Goal: Task Accomplishment & Management: Complete application form

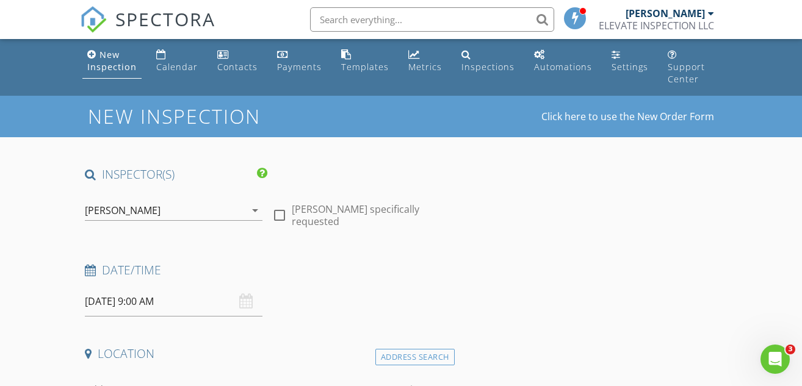
click at [223, 202] on div "[PERSON_NAME]" at bounding box center [165, 211] width 161 height 20
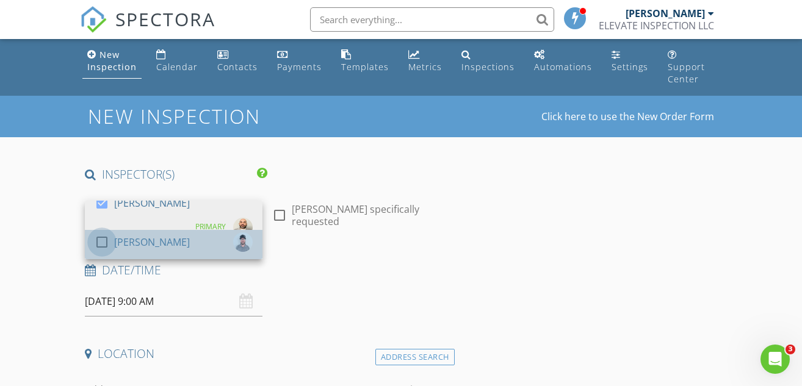
click at [101, 232] on div at bounding box center [102, 242] width 21 height 21
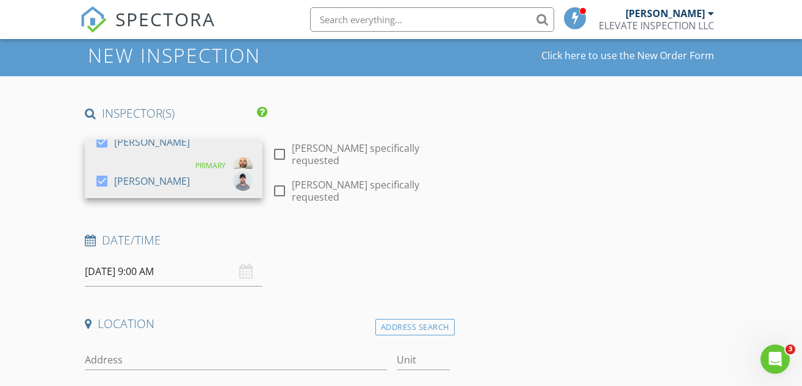
scroll to position [122, 0]
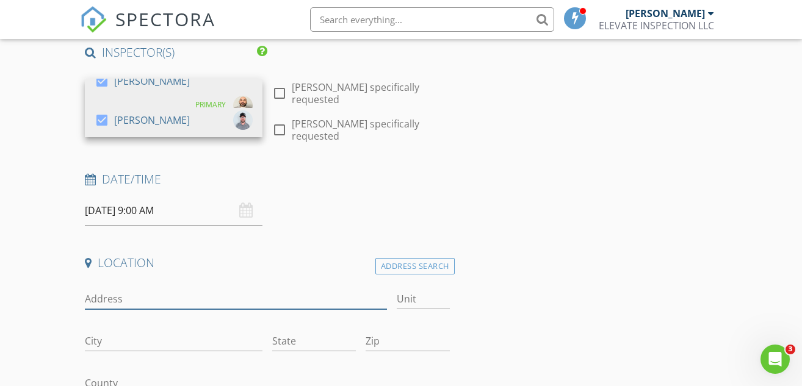
click at [139, 289] on input "Address" at bounding box center [236, 299] width 302 height 20
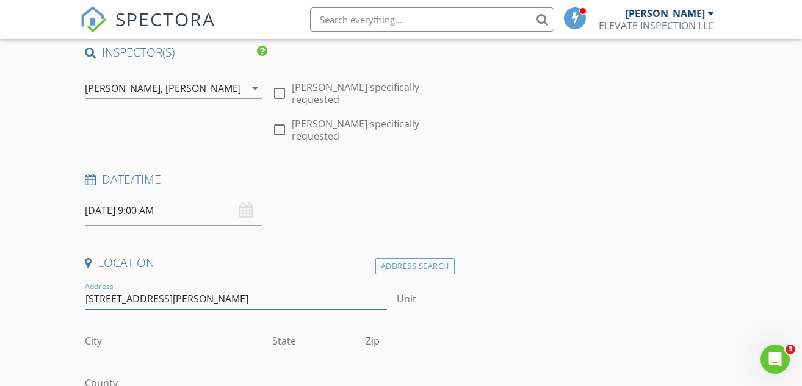
click at [122, 289] on input "15059 woodbury Rd" at bounding box center [236, 299] width 302 height 20
type input "[STREET_ADDRESS][PERSON_NAME]"
click at [112, 331] on input "City" at bounding box center [174, 341] width 178 height 20
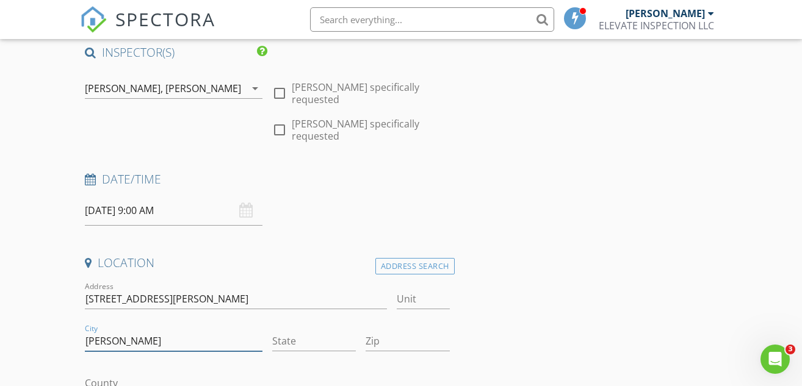
type input "[GEOGRAPHIC_DATA]"
click at [287, 331] on input "State" at bounding box center [314, 341] width 84 height 20
type input "Fl"
click at [389, 332] on input "Zip" at bounding box center [408, 341] width 84 height 20
type input "34604"
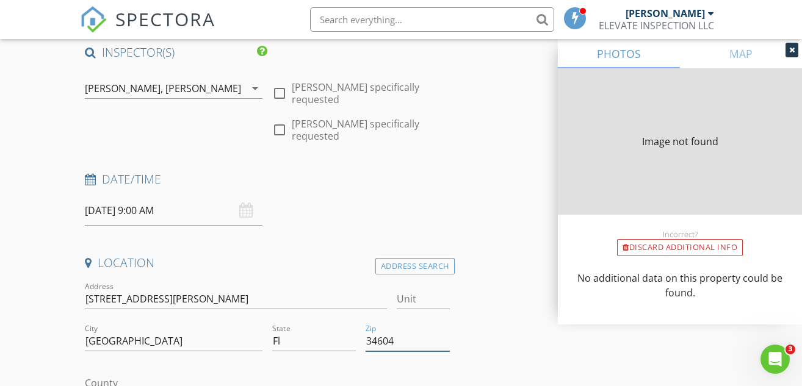
type input "2441"
type input "1989"
type input "2441"
type input "1989"
type input "2441"
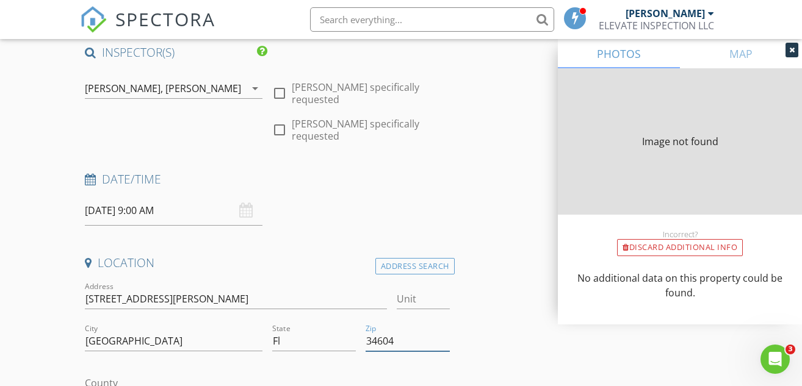
type input "1989"
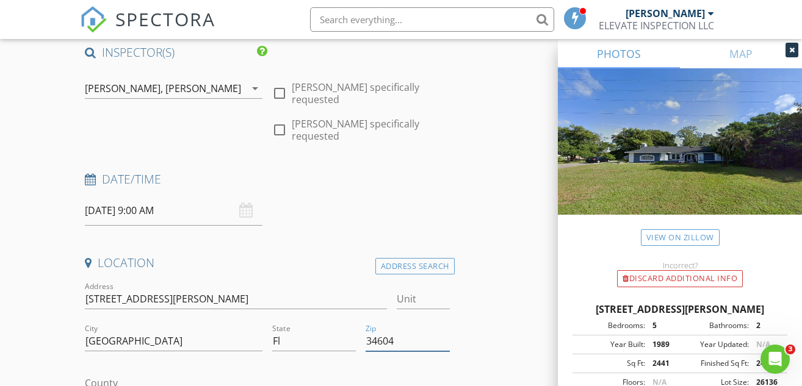
scroll to position [244, 0]
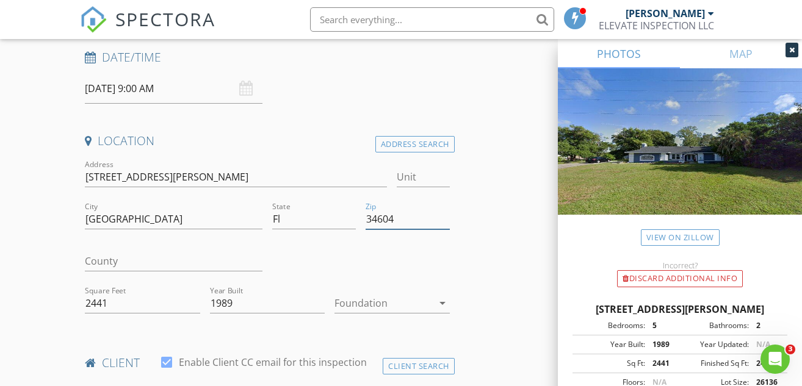
type input "34604"
click at [107, 251] on input "County" at bounding box center [174, 261] width 178 height 20
type input "Hernando"
click at [345, 301] on div at bounding box center [383, 304] width 98 height 20
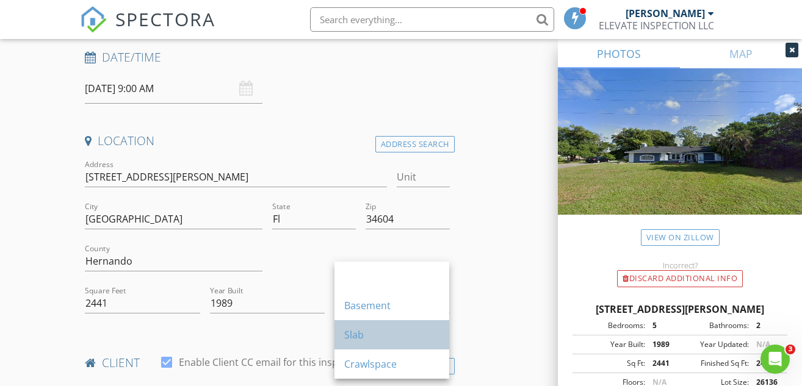
click at [356, 338] on div "Slab" at bounding box center [391, 335] width 95 height 15
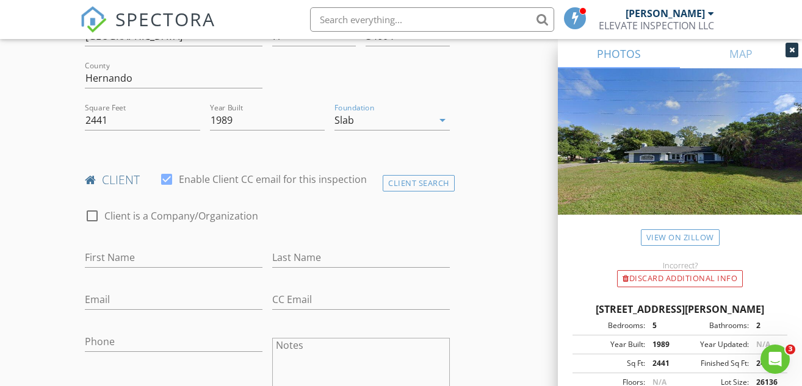
scroll to position [549, 0]
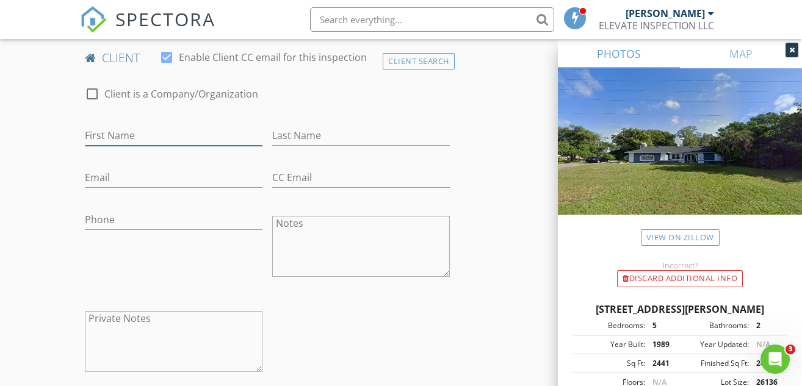
click at [103, 126] on input "First Name" at bounding box center [174, 136] width 178 height 20
type input "J"
click at [396, 53] on div "Client Search" at bounding box center [419, 61] width 72 height 16
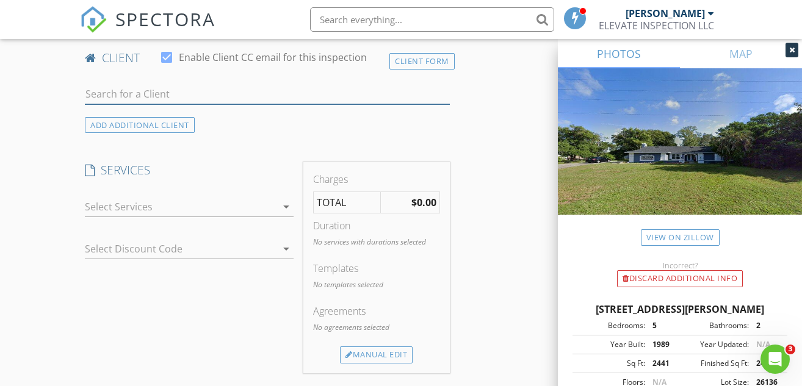
click at [165, 84] on input "text" at bounding box center [267, 94] width 364 height 20
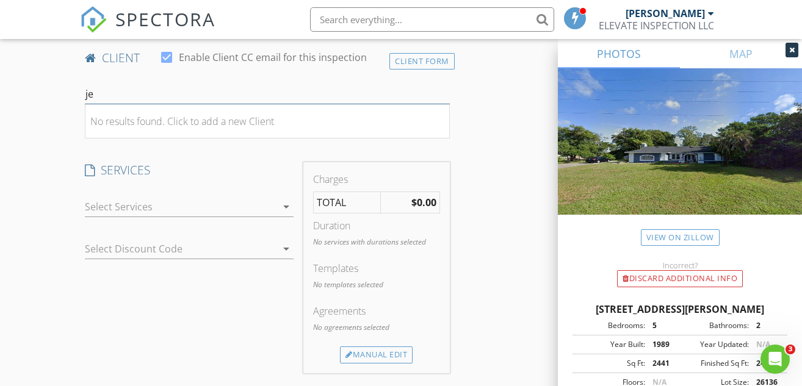
type input "j"
click at [402, 53] on div "Client Form" at bounding box center [421, 61] width 65 height 16
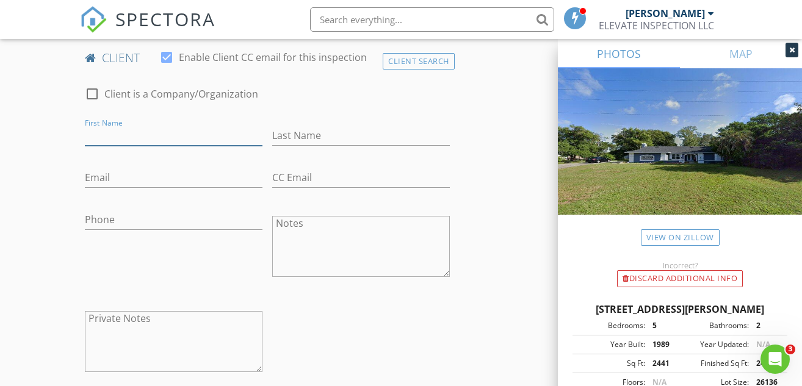
click at [127, 126] on input "First Name" at bounding box center [174, 136] width 178 height 20
type input "[PERSON_NAME]"
click at [282, 126] on input "Last Name" at bounding box center [361, 136] width 178 height 20
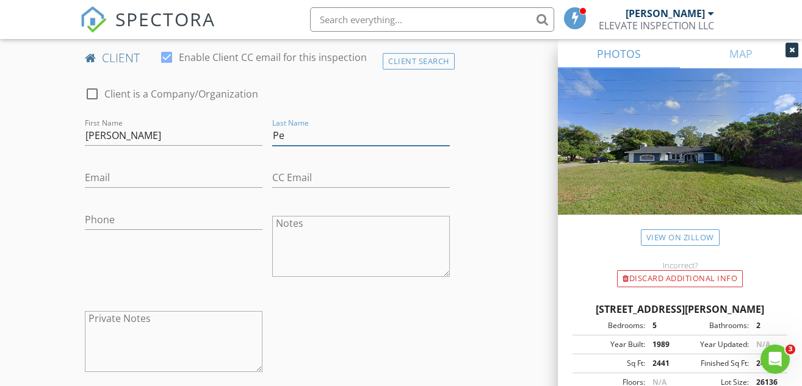
type input "[PERSON_NAME]"
click at [148, 168] on input "Email" at bounding box center [174, 178] width 178 height 20
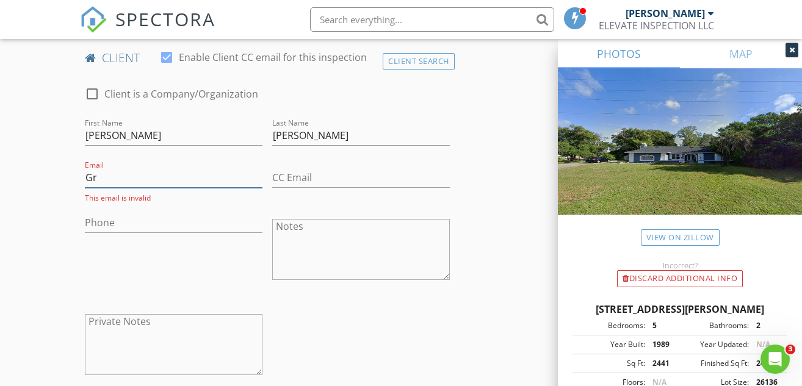
type input "G"
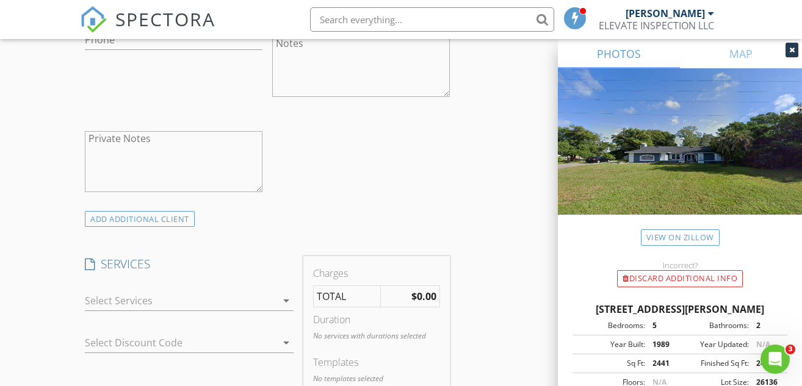
scroll to position [854, 0]
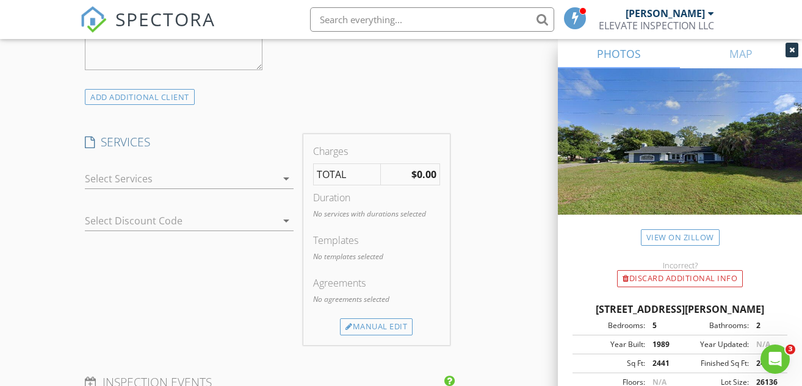
click at [179, 169] on div at bounding box center [181, 179] width 192 height 20
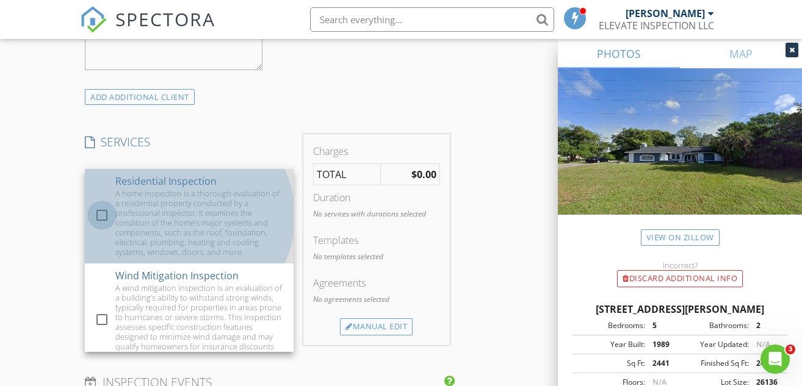
click at [107, 205] on div at bounding box center [102, 215] width 21 height 21
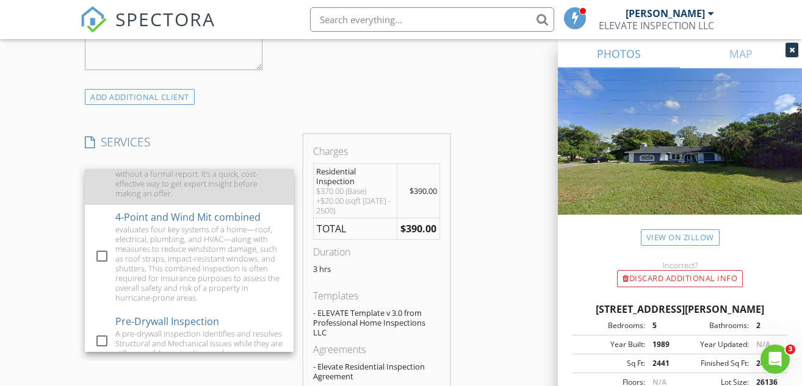
scroll to position [610, 0]
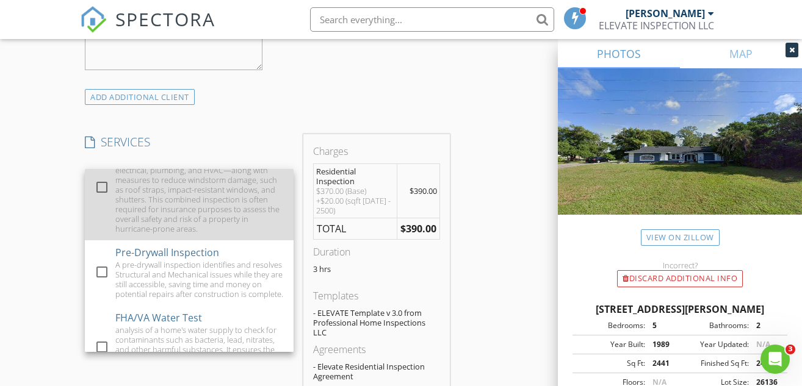
click at [165, 210] on div "evaluates four key systems of a home—roof, electrical, plumbing, and HVAC—along…" at bounding box center [199, 195] width 168 height 78
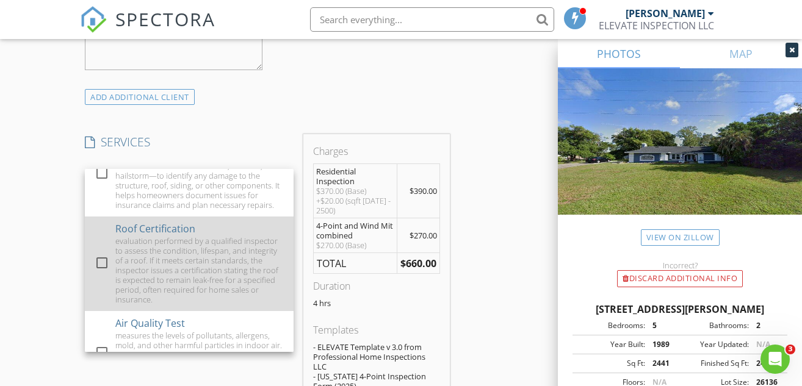
scroll to position [1160, 0]
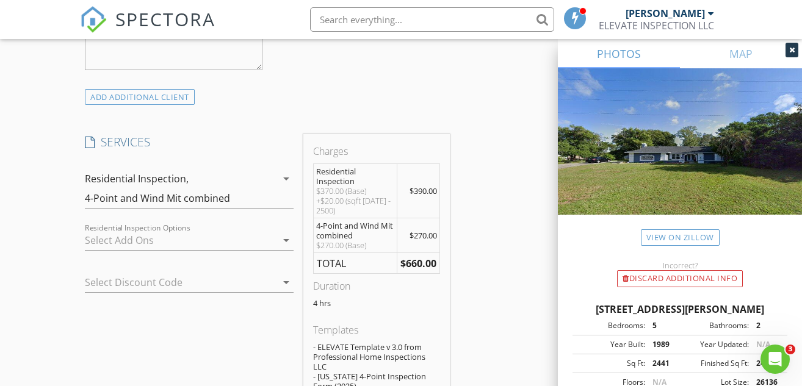
click at [129, 231] on div at bounding box center [181, 241] width 192 height 20
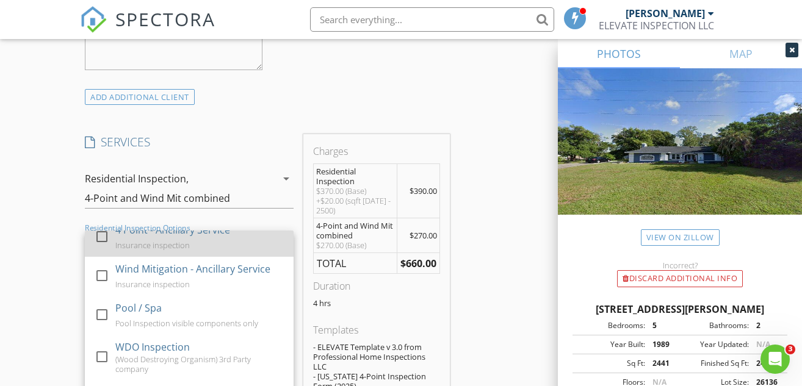
scroll to position [122, 0]
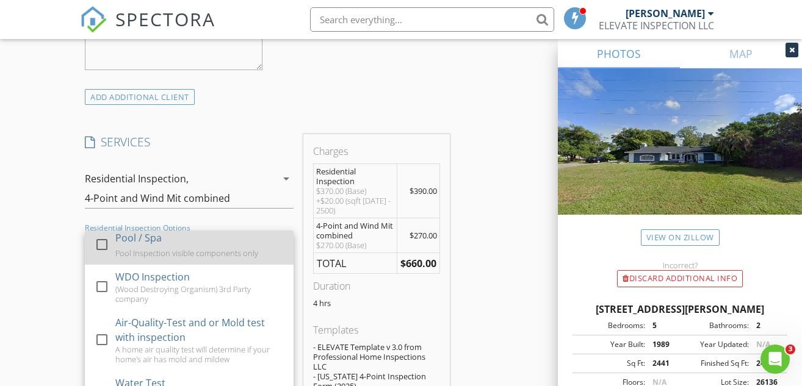
click at [126, 248] on div "Pool Inspection visible components only" at bounding box center [186, 253] width 143 height 10
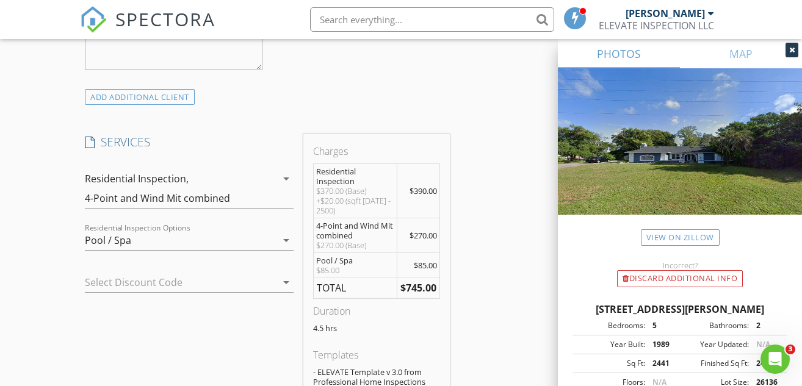
click at [230, 184] on div "Residential Inspection, 4-Point and Wind Mit combined" at bounding box center [181, 188] width 192 height 39
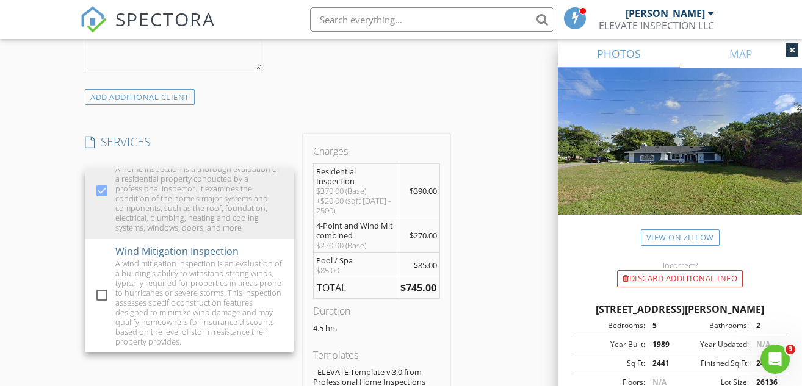
scroll to position [0, 0]
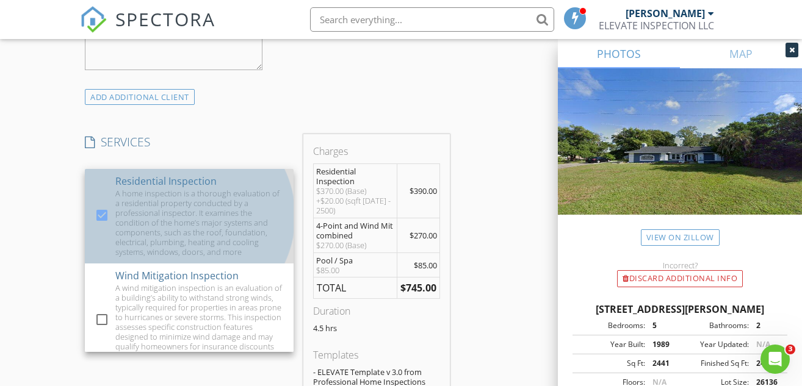
click at [157, 218] on div "A home inspection is a thorough evaluation of a residential property conducted …" at bounding box center [199, 223] width 168 height 68
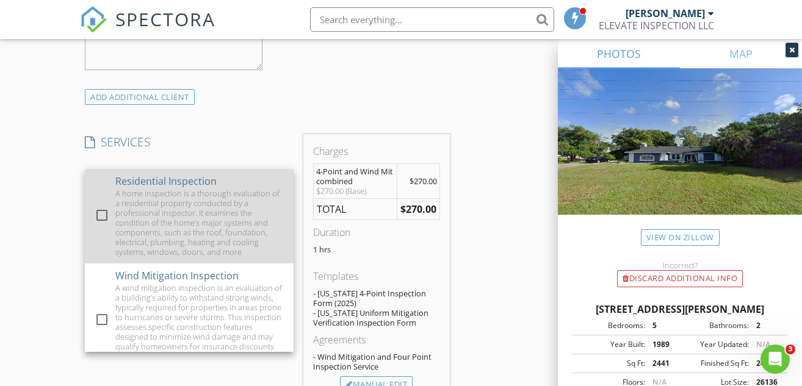
click at [157, 218] on div "A home inspection is a thorough evaluation of a residential property conducted …" at bounding box center [199, 223] width 168 height 68
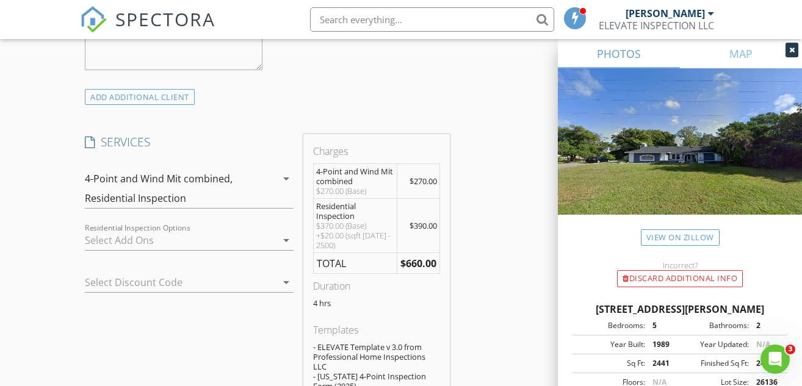
click at [149, 231] on div at bounding box center [181, 241] width 192 height 20
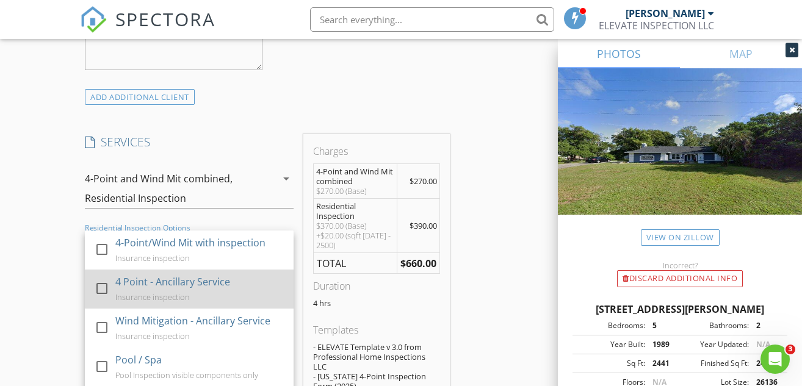
scroll to position [61, 0]
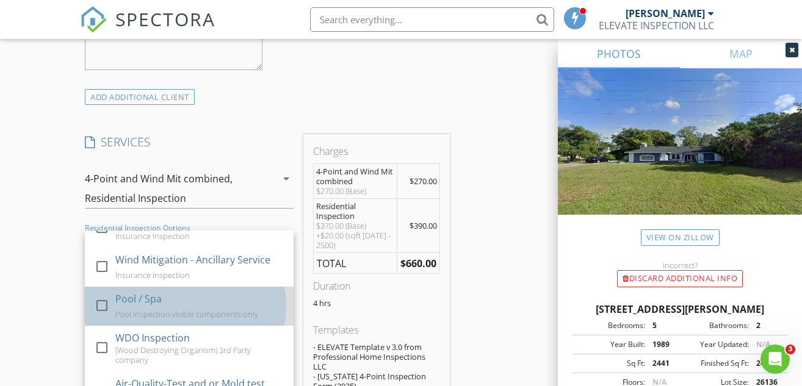
click at [152, 292] on div "Pool / Spa" at bounding box center [138, 299] width 46 height 15
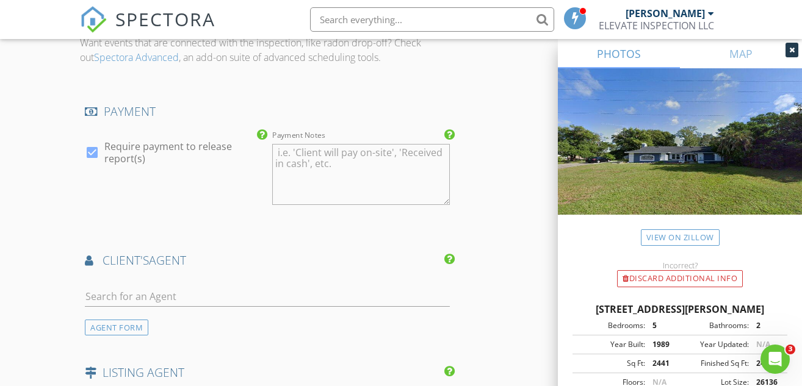
scroll to position [1526, 0]
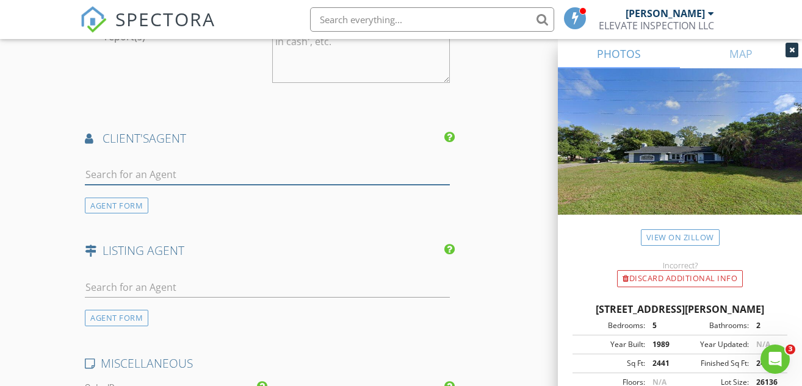
click at [129, 165] on input "text" at bounding box center [267, 175] width 364 height 20
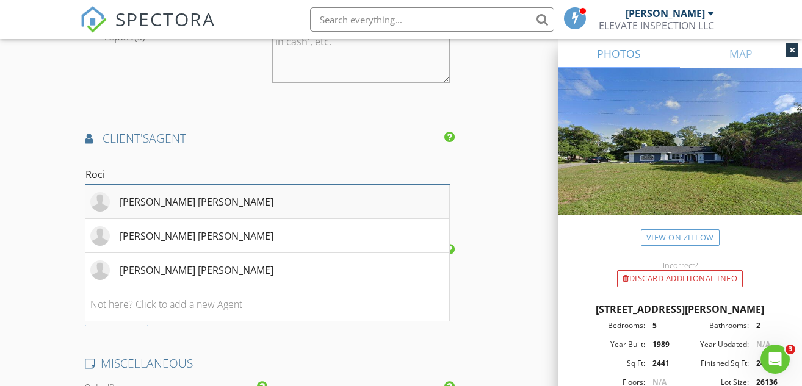
type input "Roci"
click at [137, 195] on div "Rocio Smith Lora" at bounding box center [197, 202] width 154 height 15
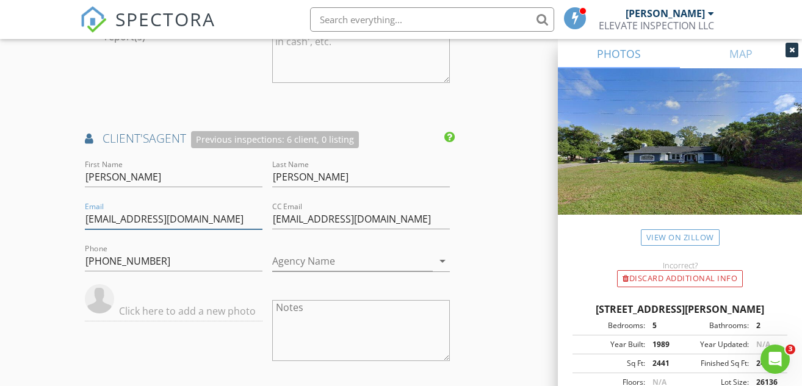
drag, startPoint x: 214, startPoint y: 205, endPoint x: 73, endPoint y: 206, distance: 141.0
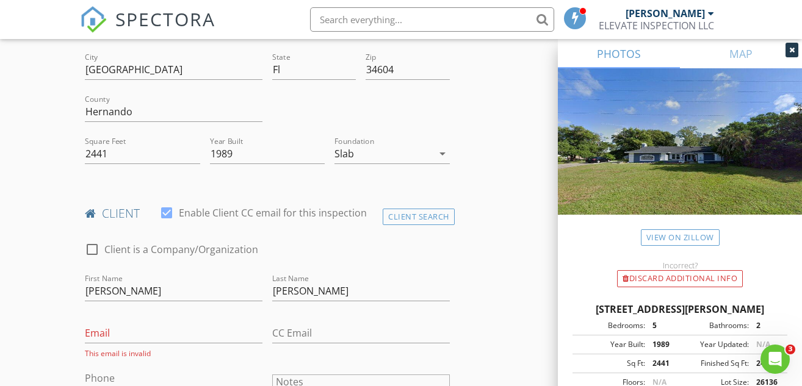
scroll to position [427, 0]
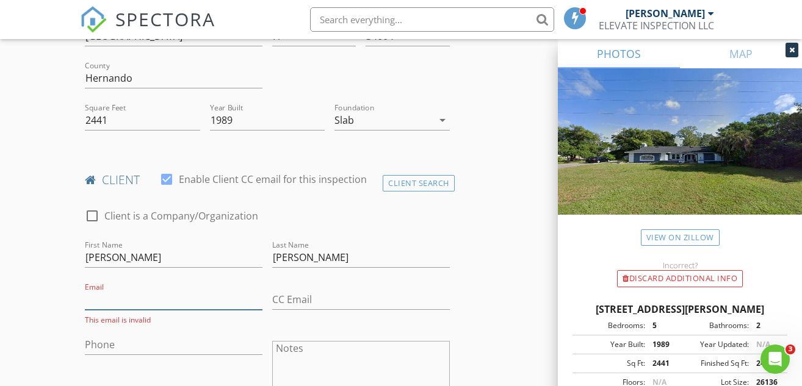
paste input "fantasycgranite@gmail.com"
type input "fantasycgranite@gmail.com"
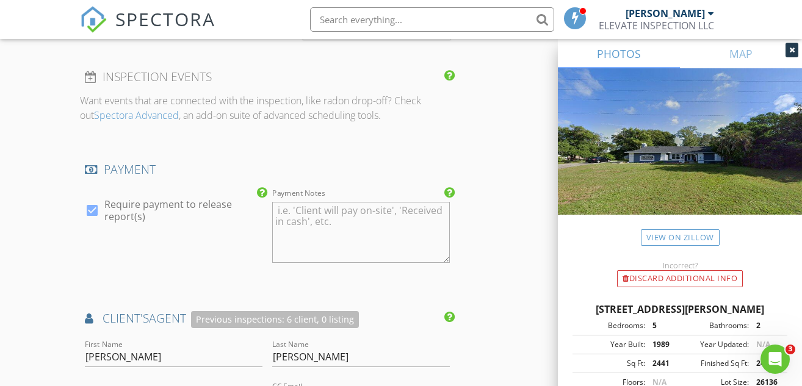
scroll to position [1526, 0]
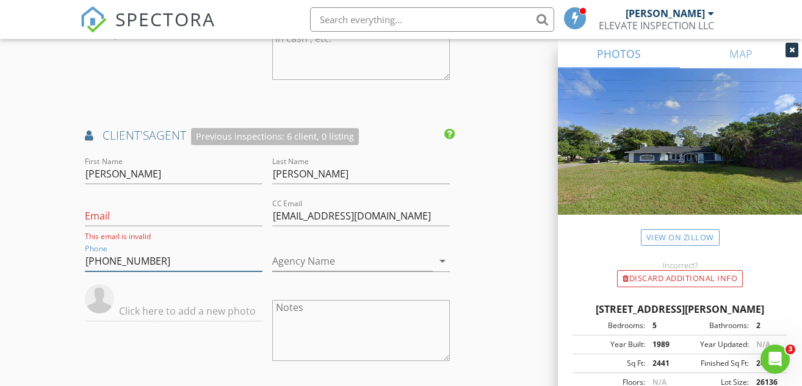
drag, startPoint x: 160, startPoint y: 251, endPoint x: 79, endPoint y: 242, distance: 81.1
drag, startPoint x: 414, startPoint y: 204, endPoint x: 256, endPoint y: 214, distance: 158.3
click at [256, 214] on div "First Name Rocio Last Name Smith Lora Email This email is invalid CC Email Smit…" at bounding box center [267, 314] width 374 height 320
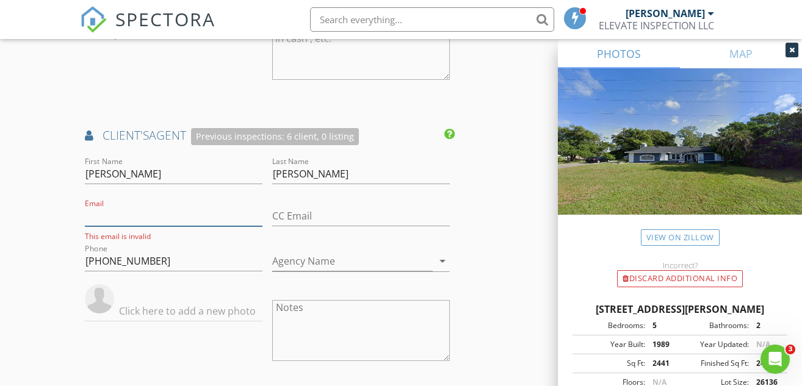
paste input "Smithrealtor1016@gmail.com"
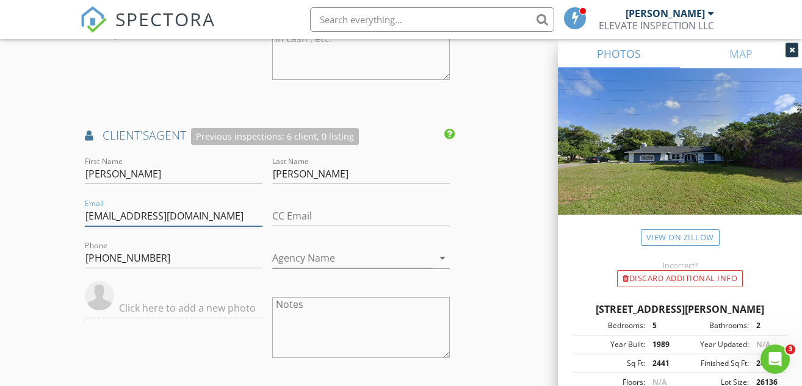
type input "Smithrealtor1016@gmail.com"
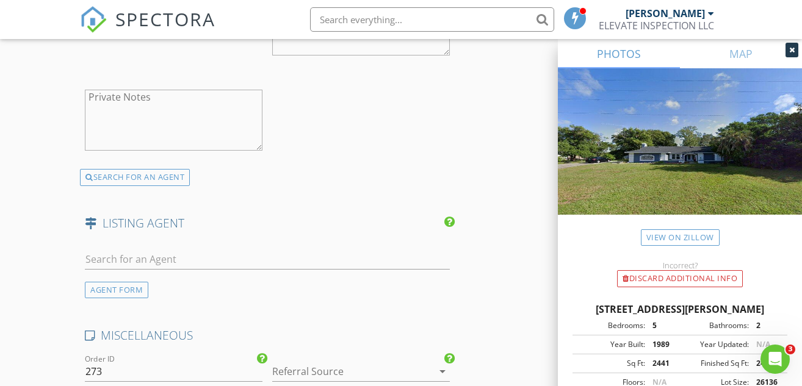
scroll to position [1890, 0]
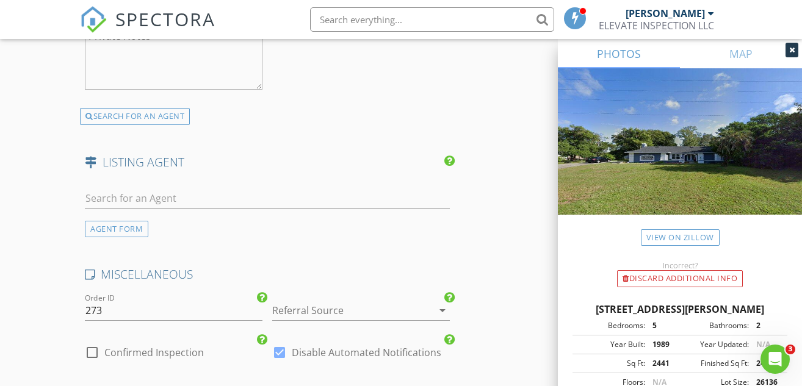
click at [327, 301] on div at bounding box center [343, 311] width 143 height 20
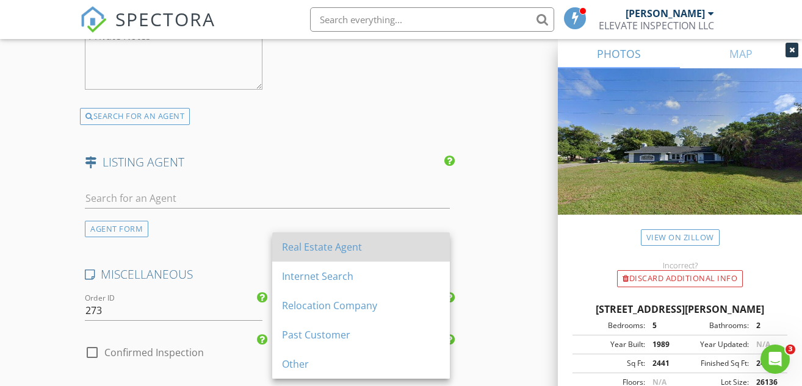
click at [330, 245] on div "Real Estate Agent" at bounding box center [361, 247] width 158 height 15
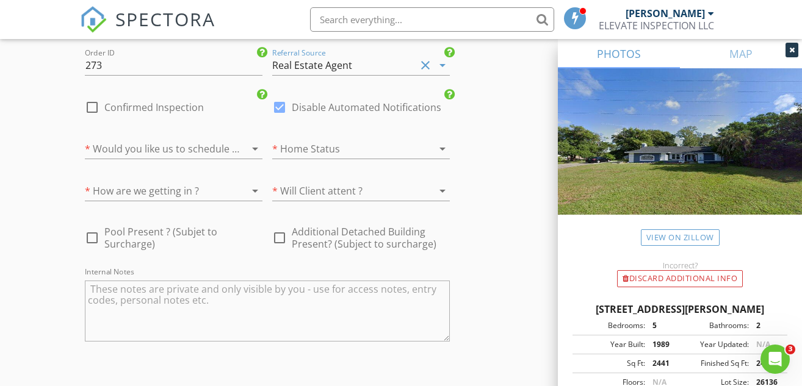
scroll to position [2317, 0]
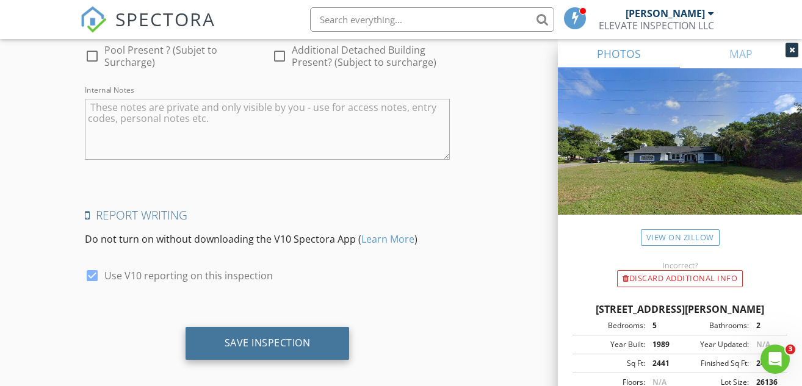
click at [306, 337] on div "Save Inspection" at bounding box center [268, 343] width 86 height 12
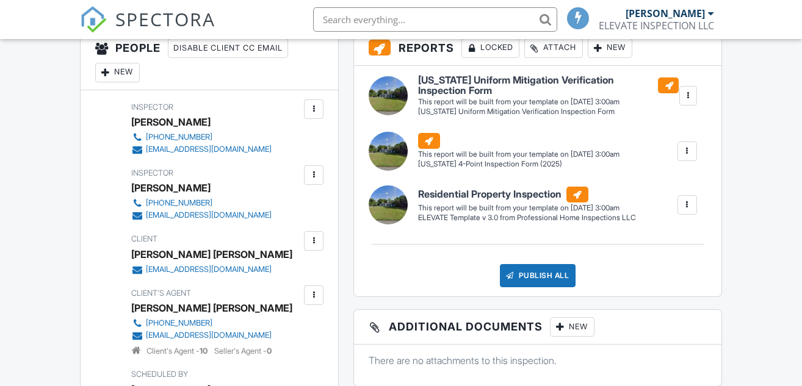
scroll to position [549, 0]
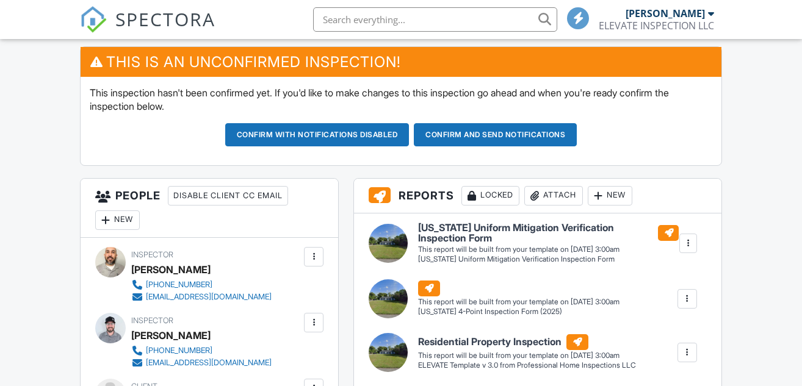
scroll to position [336, 0]
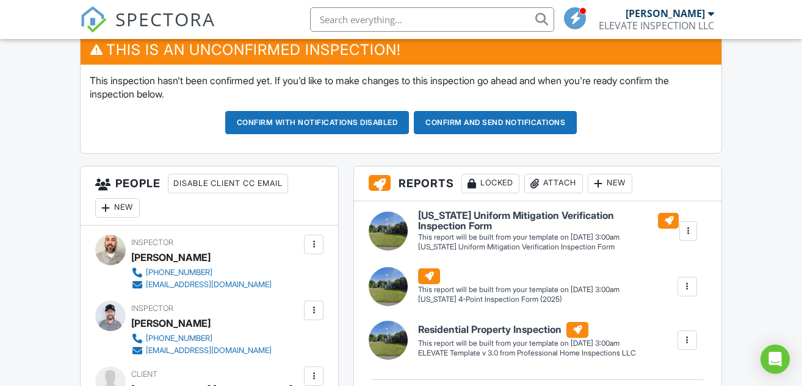
type textarea "Supra lock"
click at [327, 134] on button "Confirm with notifications disabled" at bounding box center [317, 122] width 184 height 23
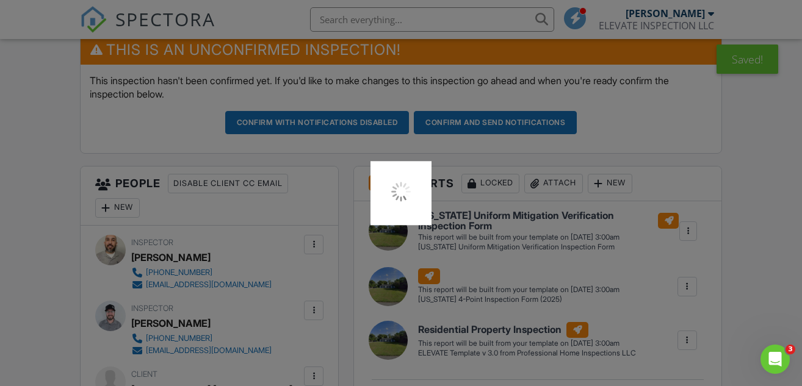
scroll to position [0, 0]
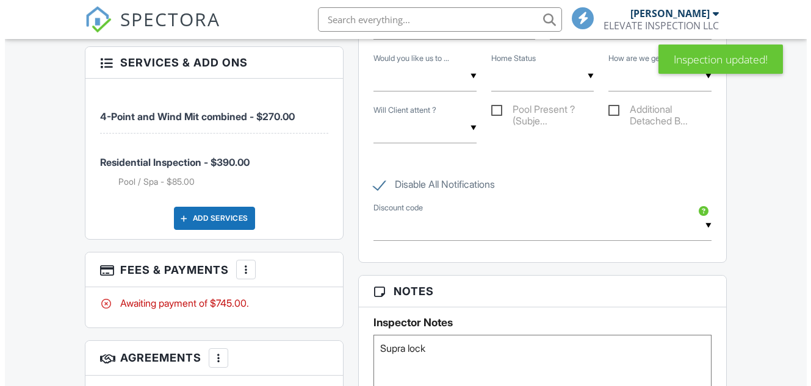
scroll to position [1050, 0]
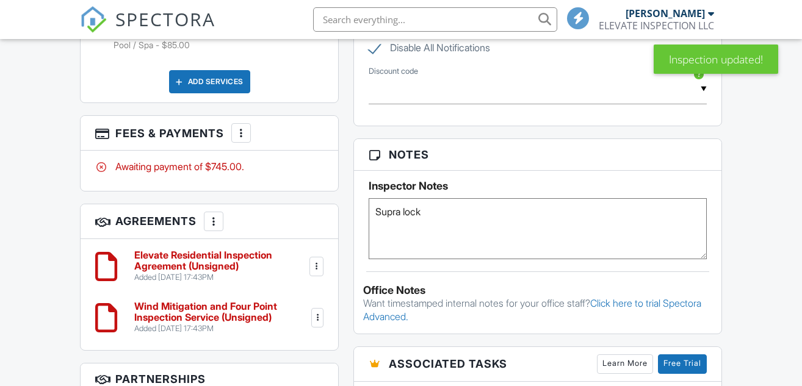
click at [244, 139] on div at bounding box center [241, 133] width 12 height 12
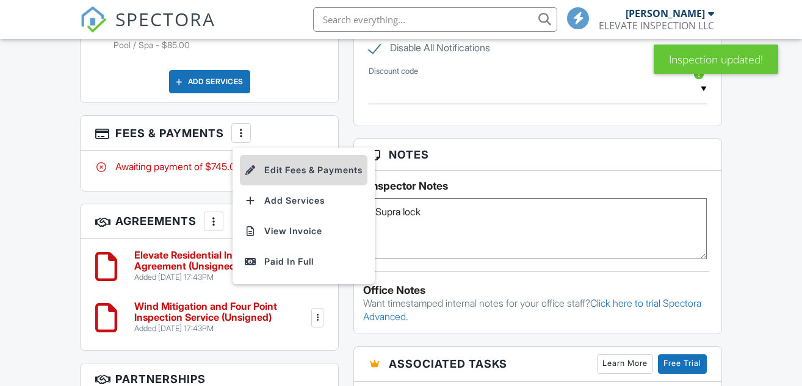
click at [299, 184] on li "Edit Fees & Payments" at bounding box center [304, 170] width 128 height 31
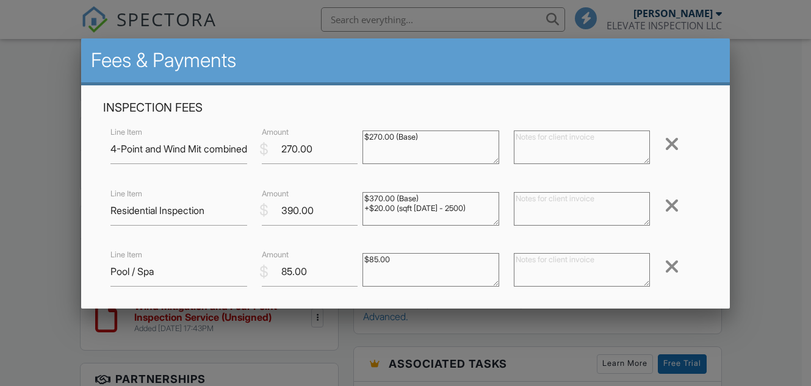
click at [665, 206] on div at bounding box center [672, 206] width 15 height 20
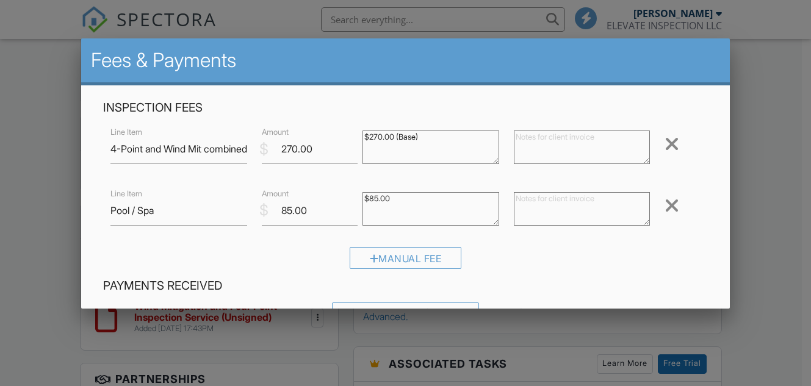
scroll to position [251, 0]
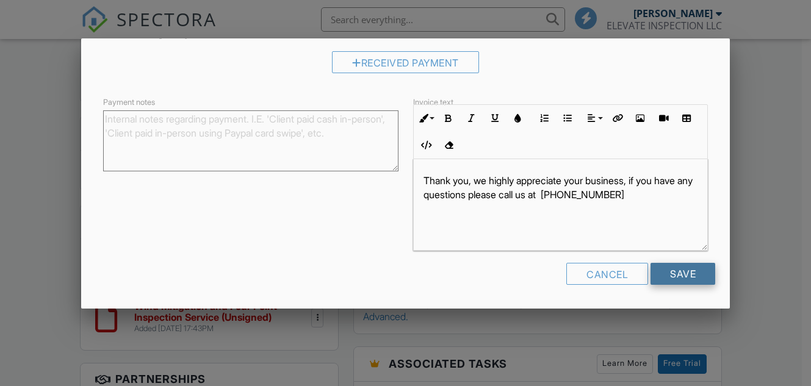
click at [658, 274] on input "Save" at bounding box center [683, 274] width 65 height 22
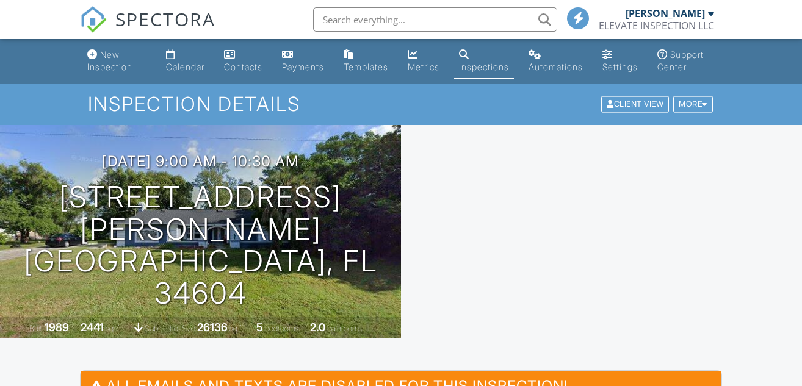
scroll to position [305, 0]
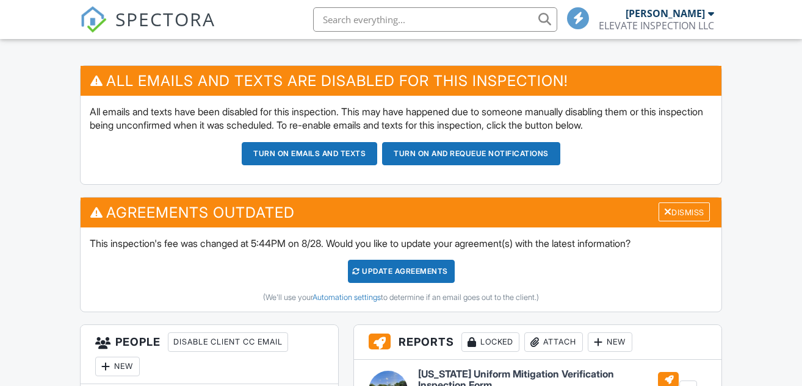
click at [411, 272] on div "Update Agreements" at bounding box center [401, 271] width 107 height 23
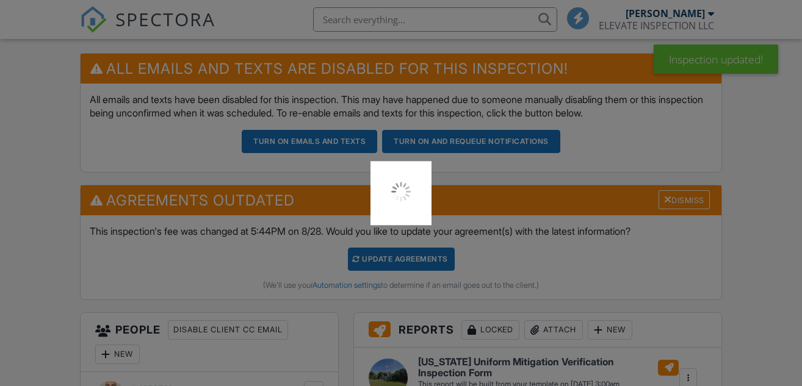
scroll to position [0, 0]
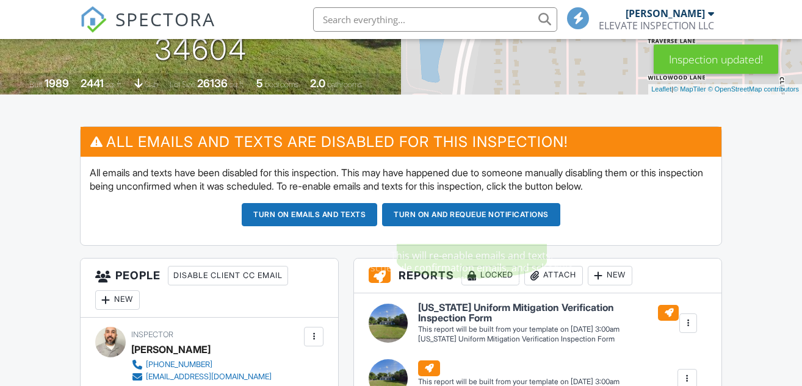
scroll to position [488, 0]
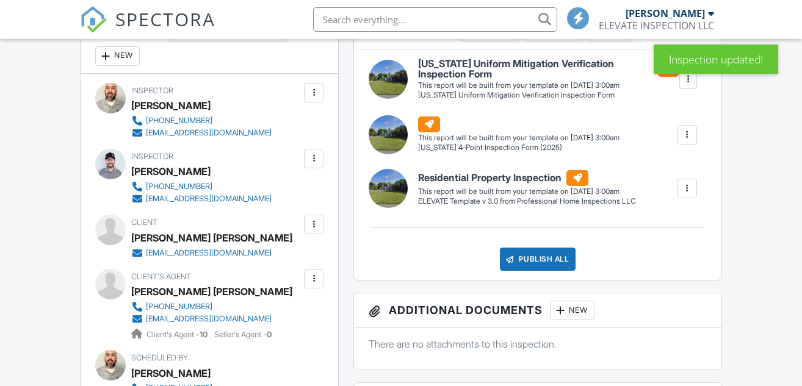
click at [311, 99] on div at bounding box center [314, 93] width 12 height 12
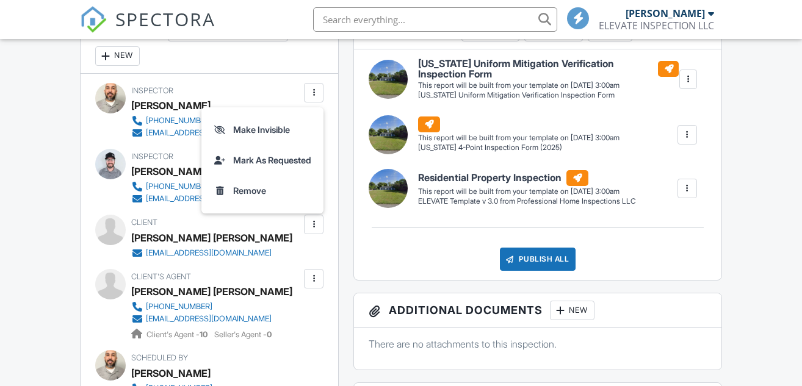
click at [266, 140] on li "Make Invisible" at bounding box center [262, 130] width 107 height 31
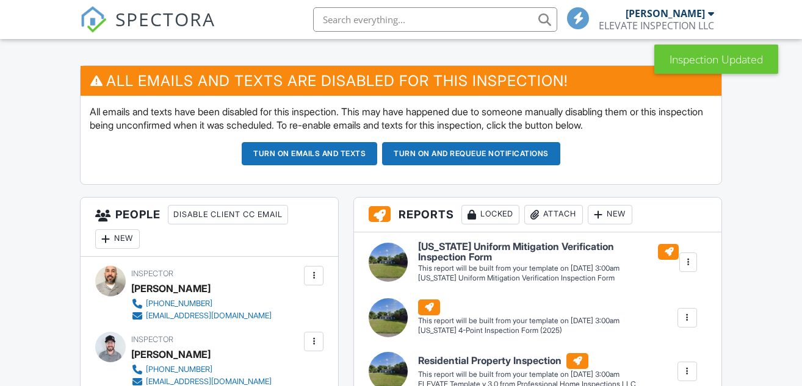
scroll to position [305, 0]
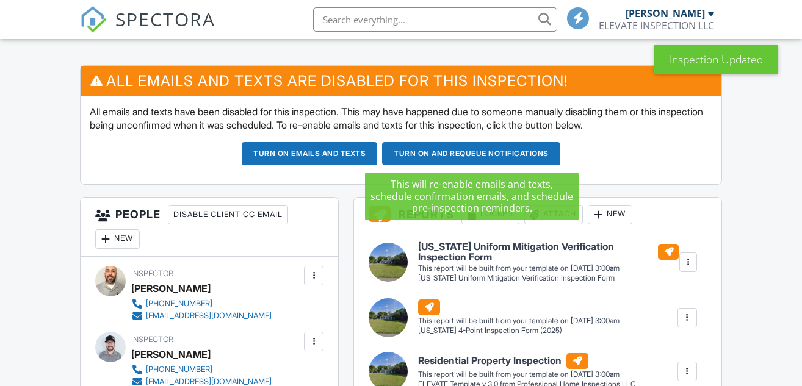
click at [499, 156] on button "Turn on and Requeue Notifications" at bounding box center [471, 153] width 178 height 23
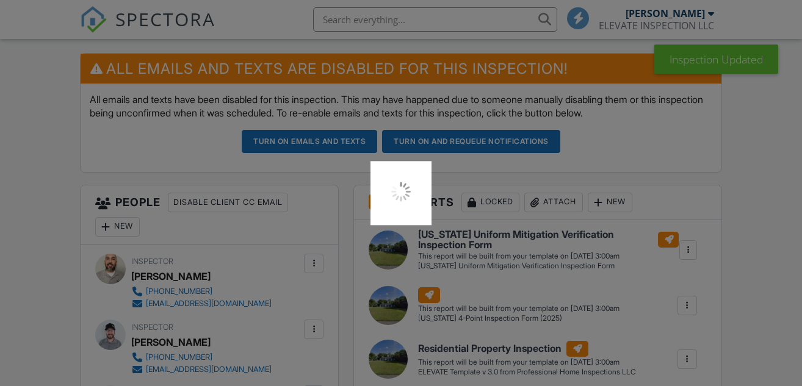
scroll to position [0, 0]
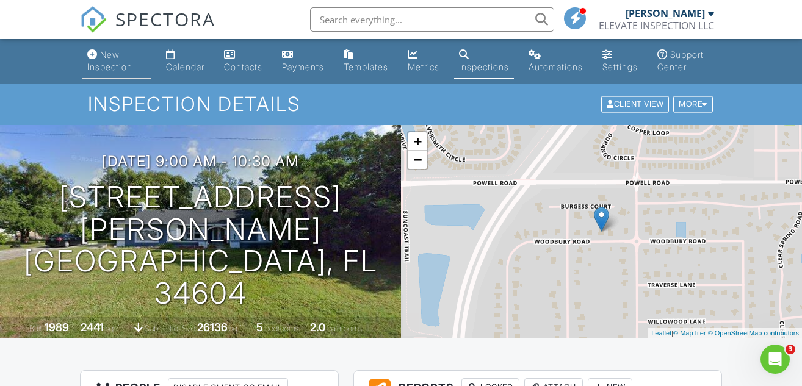
click at [114, 70] on div "New Inspection" at bounding box center [109, 60] width 45 height 23
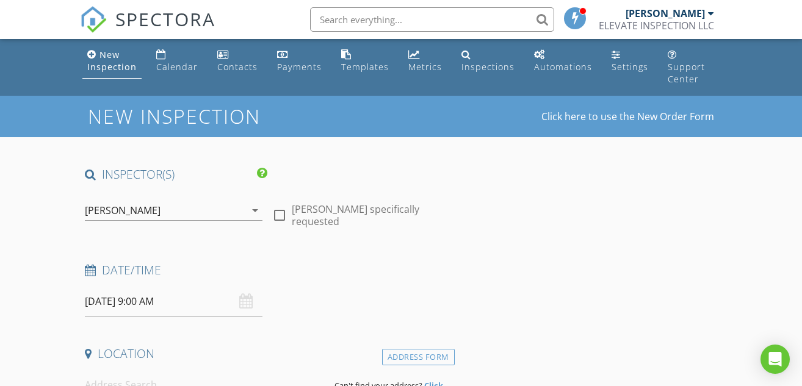
click at [117, 72] on div "New Inspection" at bounding box center [111, 61] width 49 height 24
click at [132, 106] on h1 "New Inspection" at bounding box center [223, 116] width 270 height 21
click at [191, 291] on input "08/29/2025 9:00 AM" at bounding box center [174, 302] width 178 height 30
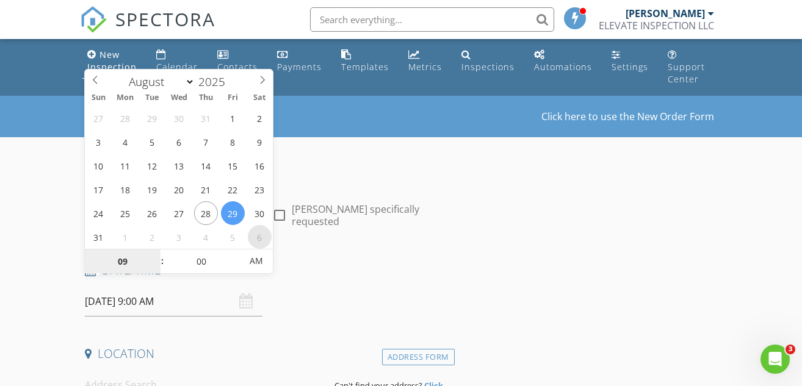
select select "8"
type input "[DATE] 9:00 AM"
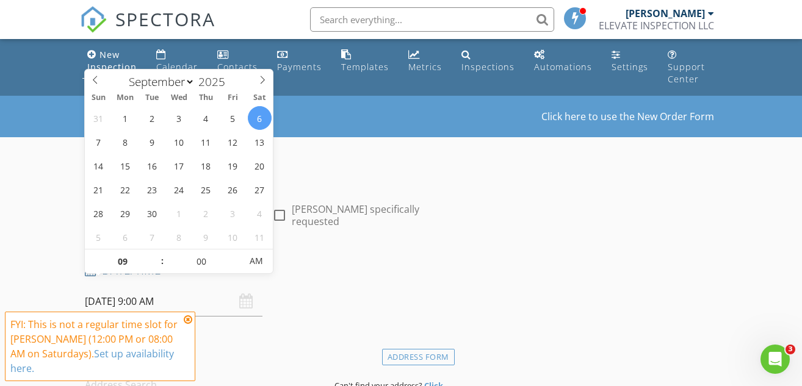
click at [189, 321] on icon at bounding box center [188, 320] width 9 height 10
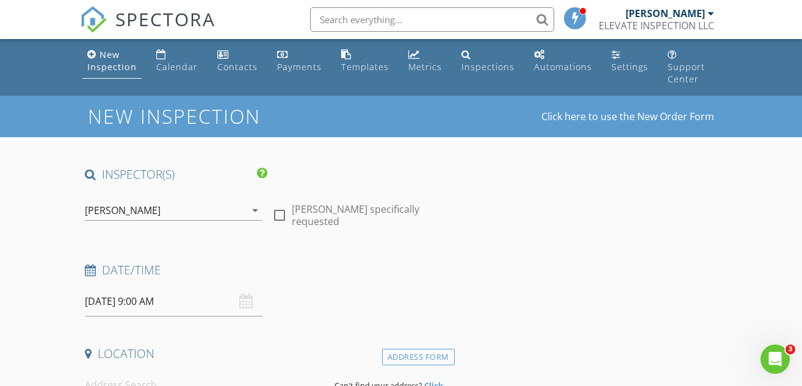
click at [256, 203] on icon "arrow_drop_down" at bounding box center [255, 210] width 15 height 15
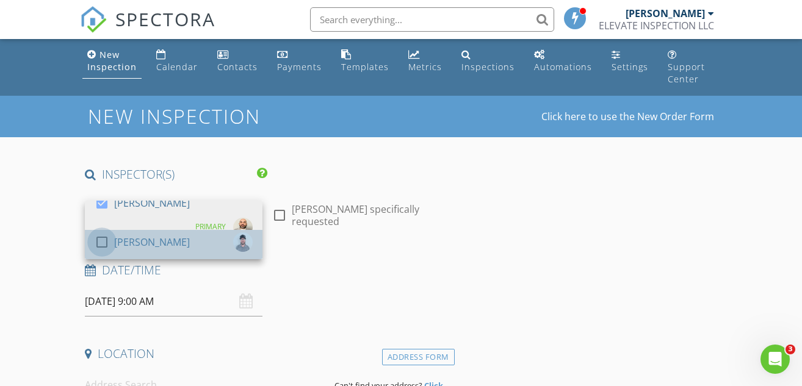
click at [101, 232] on div at bounding box center [102, 242] width 21 height 21
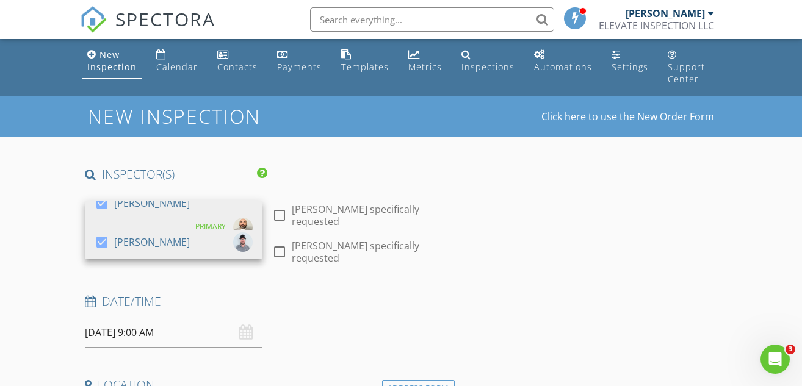
click at [280, 242] on div at bounding box center [279, 252] width 21 height 21
checkbox input "true"
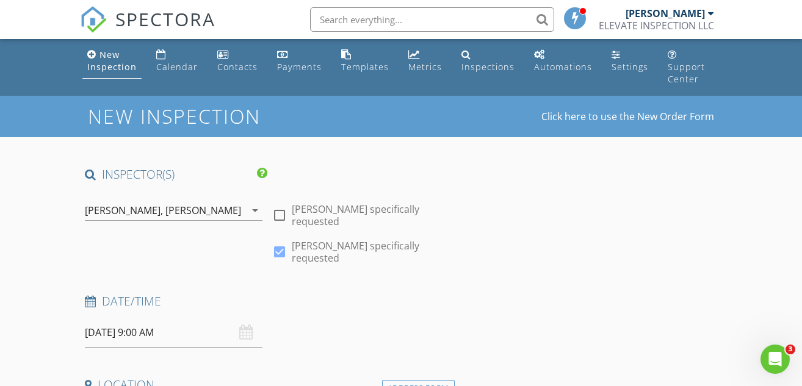
click at [245, 201] on div "Jorge Cermeno, Vance Robinson" at bounding box center [165, 211] width 161 height 20
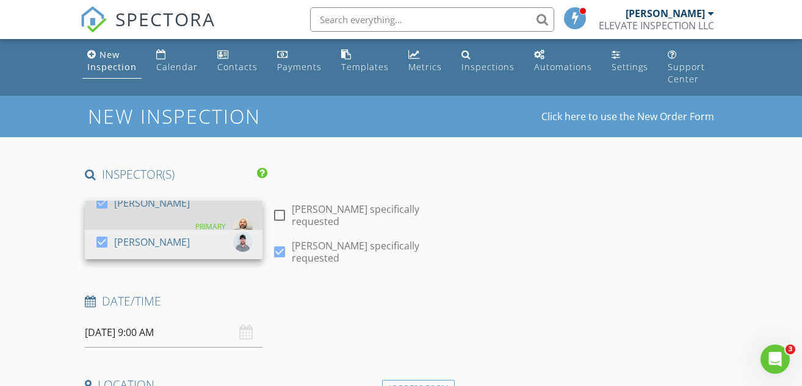
click at [104, 197] on div at bounding box center [102, 203] width 21 height 21
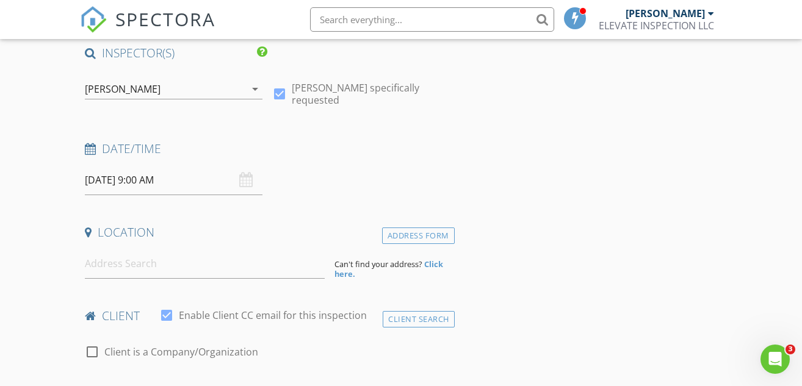
scroll to position [122, 0]
click at [96, 251] on input at bounding box center [205, 263] width 240 height 30
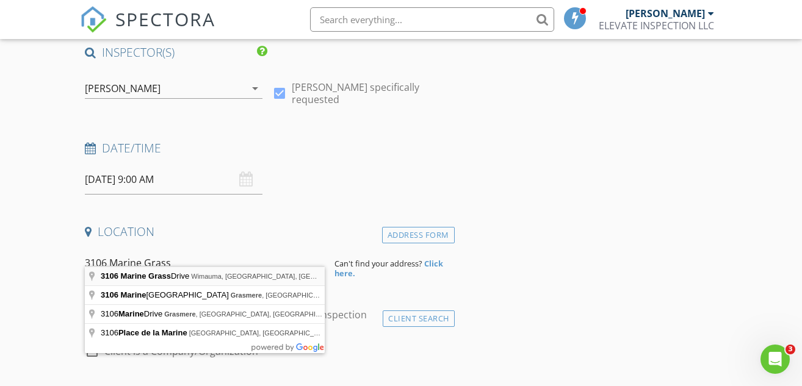
type input "3106 Marine Grass Drive, Wimauma, FL, USA"
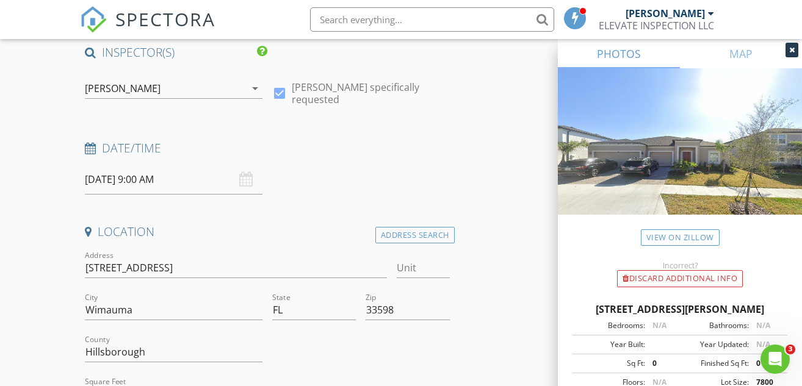
scroll to position [244, 0]
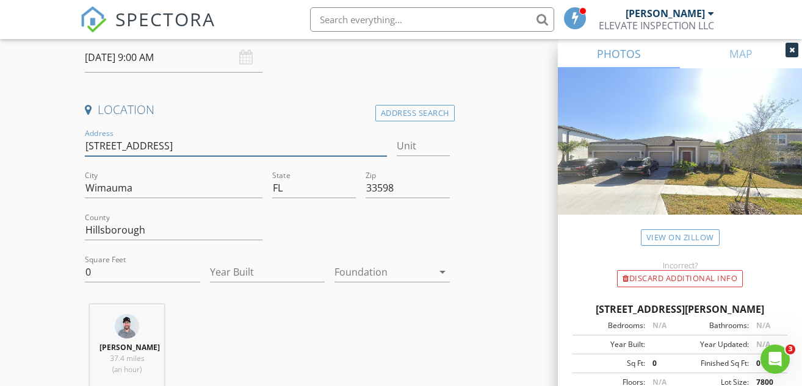
drag, startPoint x: 189, startPoint y: 132, endPoint x: 84, endPoint y: 132, distance: 105.0
click at [84, 132] on div "Address 3106 Marine Grass Dr" at bounding box center [236, 147] width 312 height 42
click at [99, 262] on input "0" at bounding box center [142, 272] width 115 height 20
type input "2313"
click at [233, 262] on input "Year Built" at bounding box center [267, 272] width 115 height 20
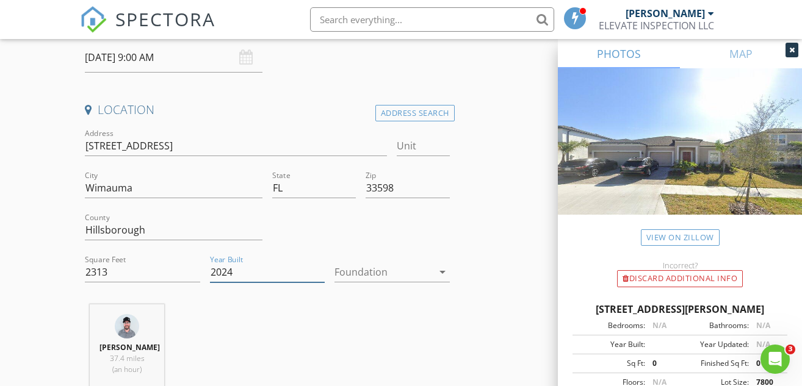
type input "2024"
click at [367, 262] on div at bounding box center [383, 272] width 98 height 20
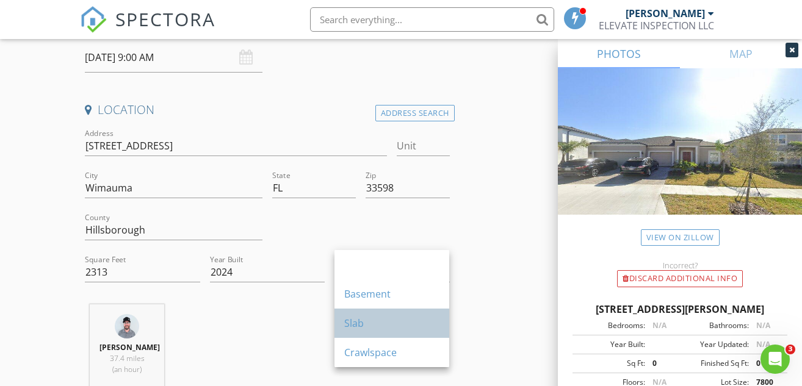
click at [369, 322] on div "Slab" at bounding box center [391, 323] width 95 height 15
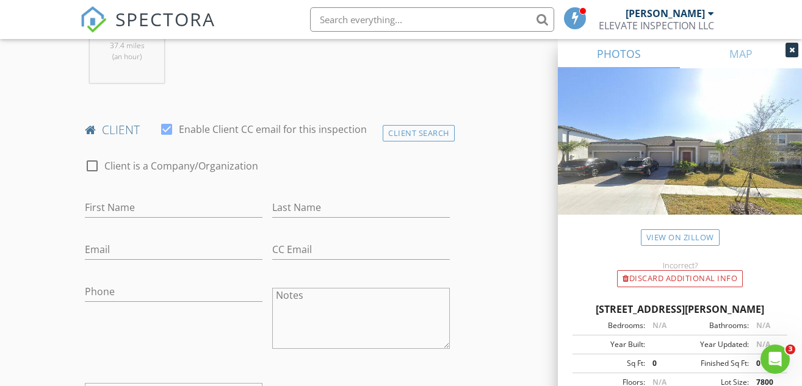
scroll to position [549, 0]
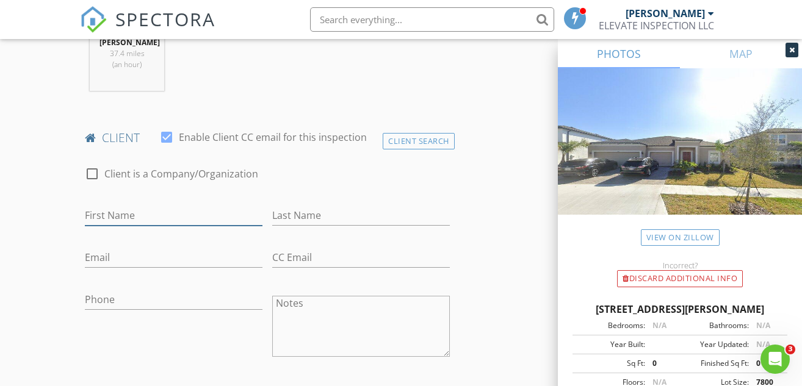
click at [152, 215] on input "First Name" at bounding box center [174, 216] width 178 height 20
type input "Zeffernee M"
type input "[PERSON_NAME]"
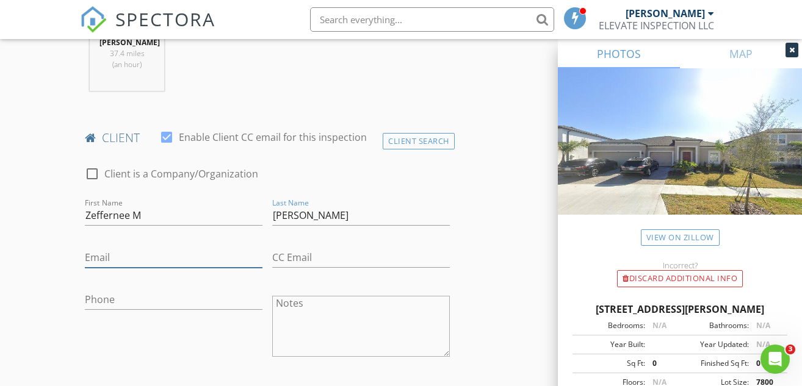
click at [102, 256] on input "Email" at bounding box center [174, 258] width 178 height 20
type input "[EMAIL_ADDRESS][DOMAIN_NAME]"
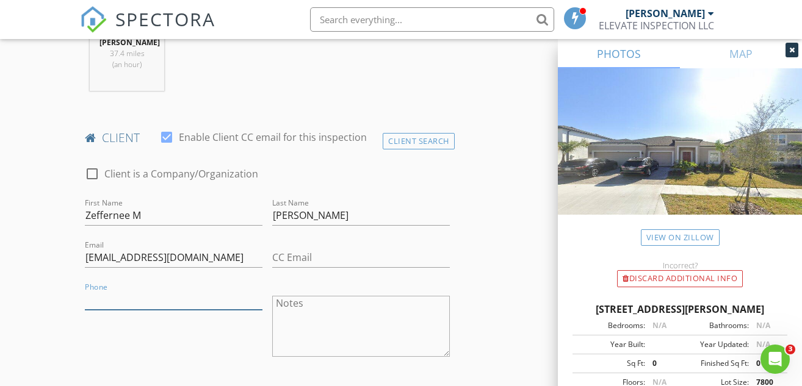
click at [141, 300] on input "Phone" at bounding box center [174, 300] width 178 height 20
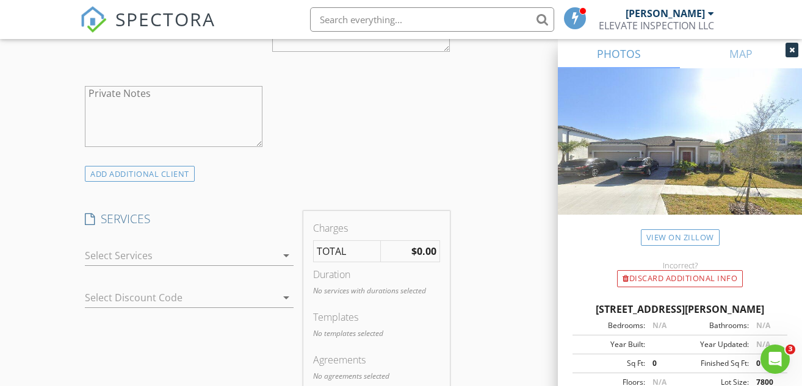
scroll to position [977, 0]
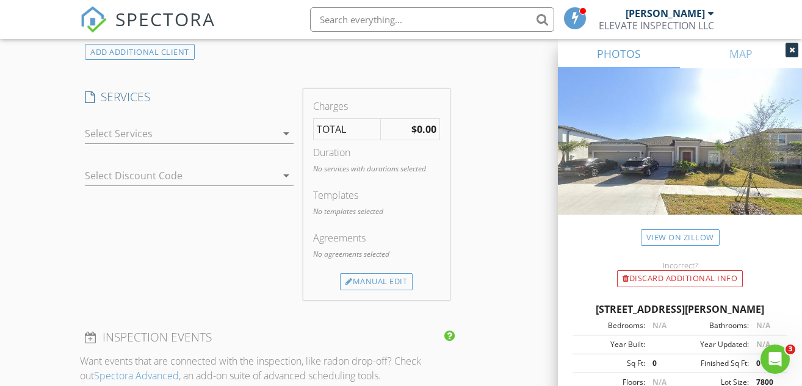
type input "[PHONE_NUMBER]"
click at [179, 132] on div at bounding box center [181, 134] width 192 height 20
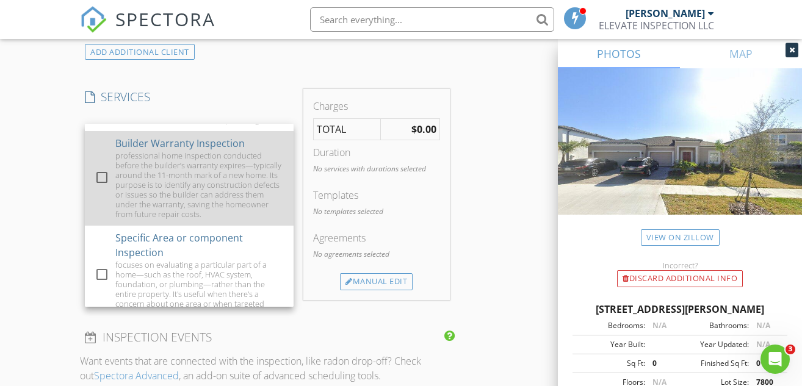
scroll to position [854, 0]
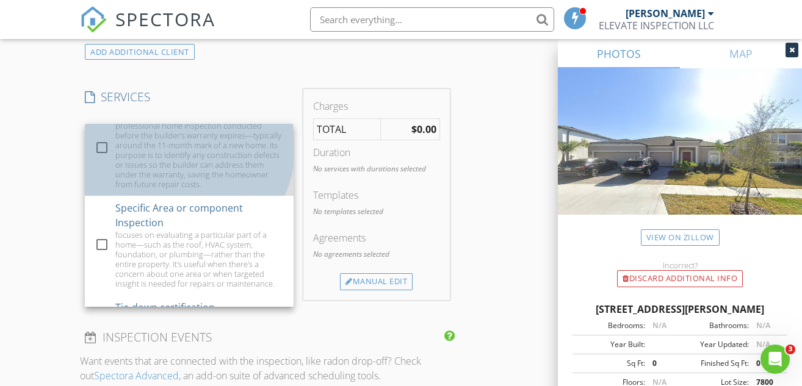
click at [165, 169] on div "professional home inspection conducted before the builder’s warranty expires—ty…" at bounding box center [199, 155] width 168 height 68
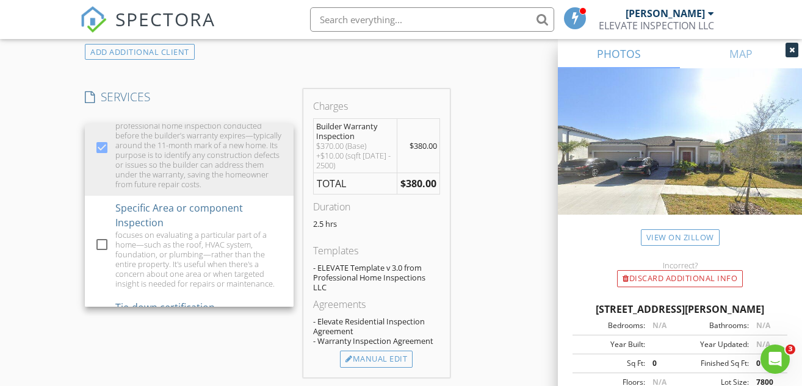
scroll to position [1160, 0]
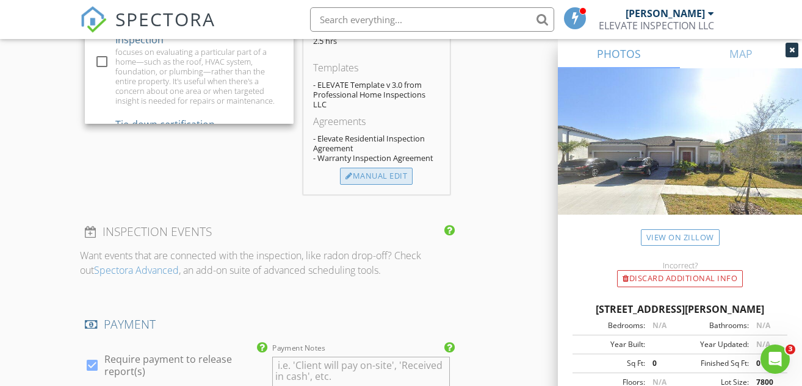
click at [388, 179] on div "Manual Edit" at bounding box center [376, 176] width 73 height 17
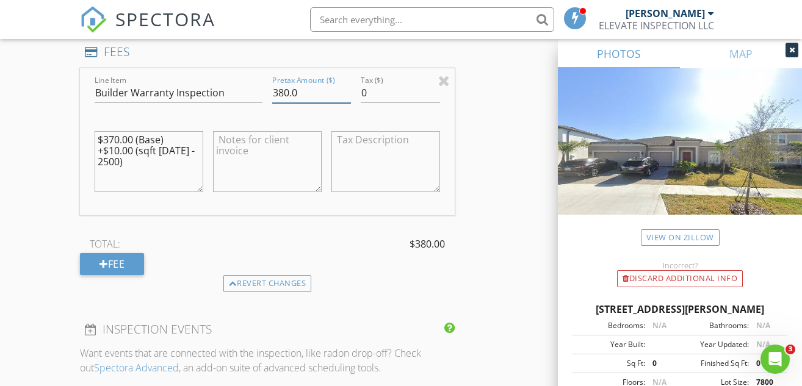
click at [281, 90] on input "380.0" at bounding box center [311, 93] width 79 height 20
type input "400.0"
click at [56, 151] on div "New Inspection Click here to use the New Order Form INSPECTOR(S) check_box_outl…" at bounding box center [401, 141] width 802 height 2411
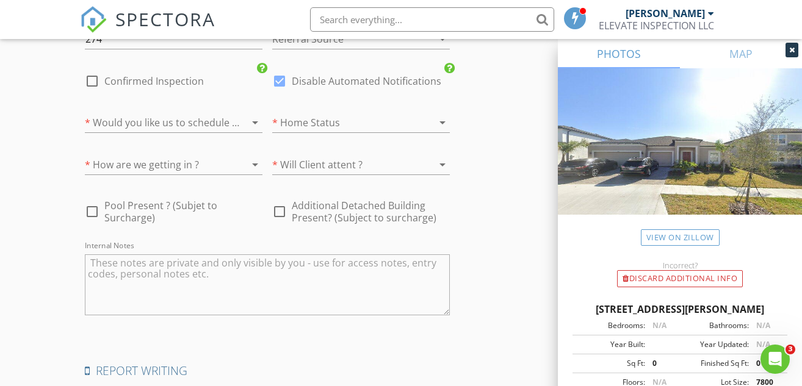
scroll to position [2120, 0]
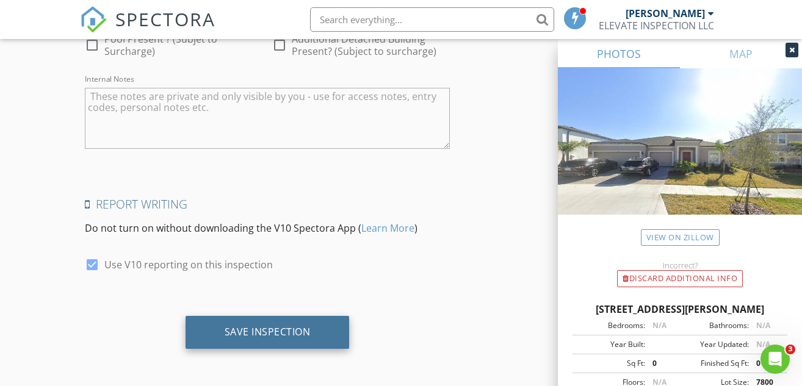
click at [299, 333] on div "Save Inspection" at bounding box center [268, 332] width 86 height 12
